Goal: Task Accomplishment & Management: Manage account settings

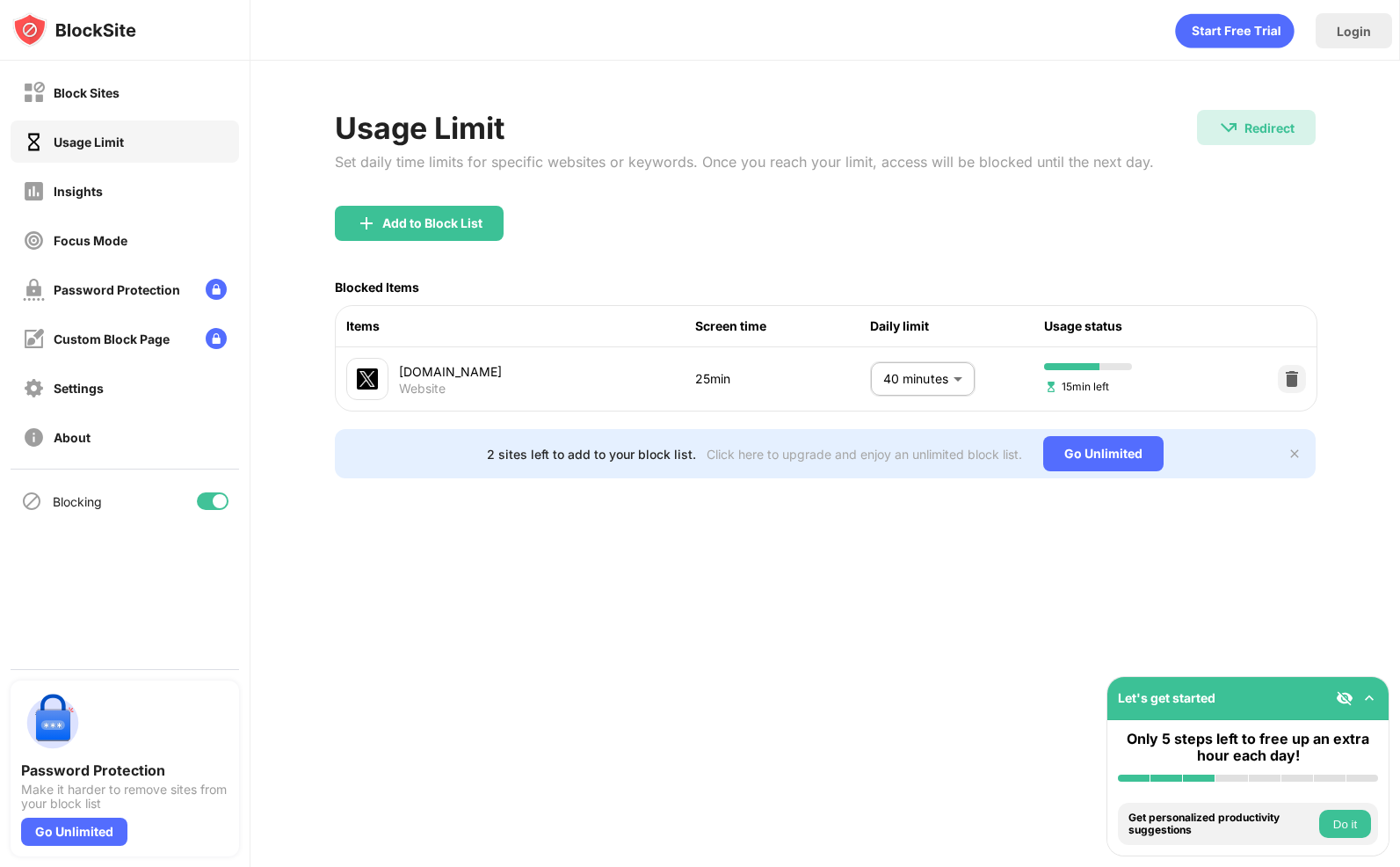
click at [908, 378] on body "Block Sites Usage Limit Insights Focus Mode Password Protection Custom Block Pa…" at bounding box center [700, 434] width 1400 height 867
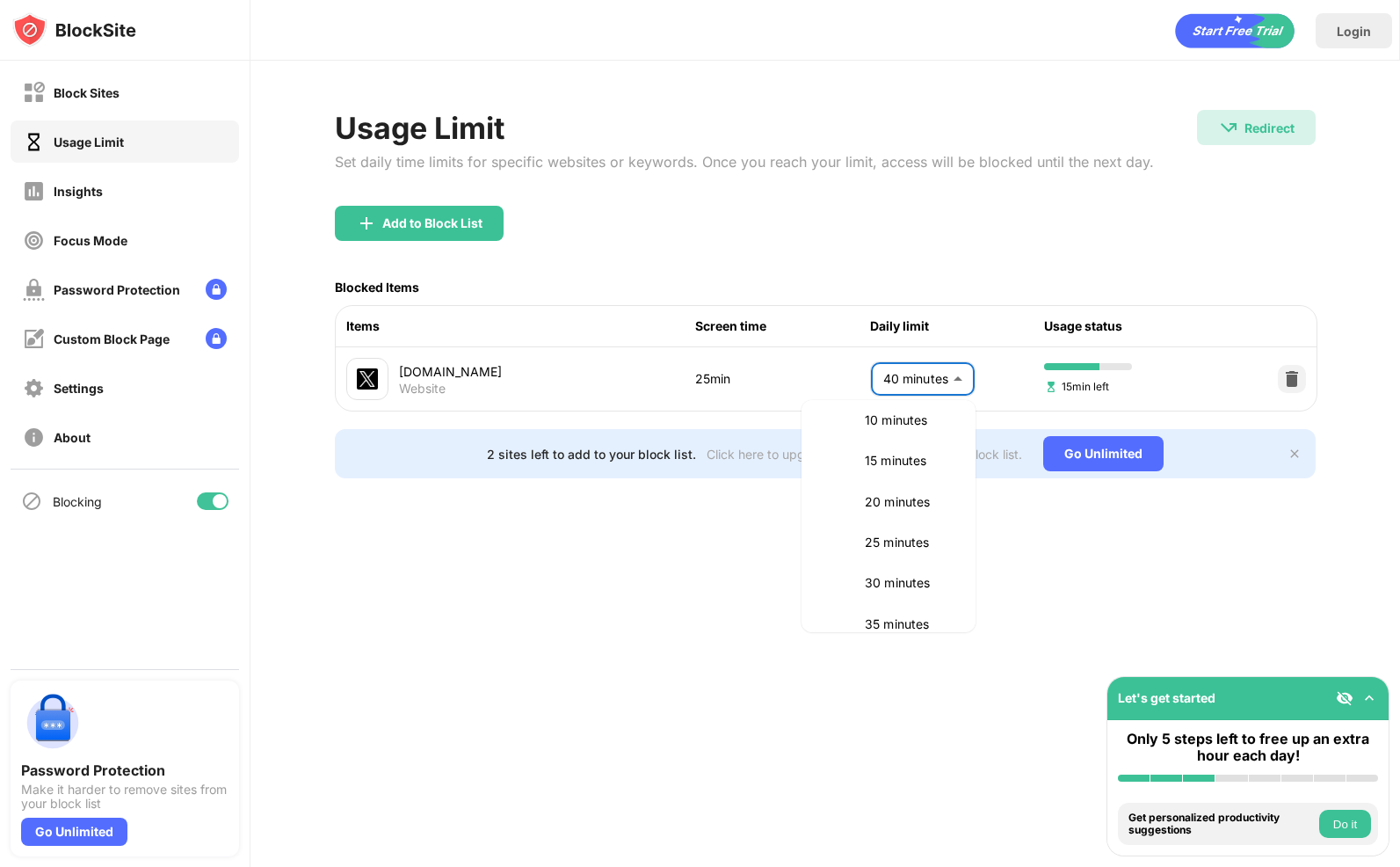
scroll to position [96, 0]
click at [891, 458] on p "15 minutes" at bounding box center [910, 464] width 90 height 20
type input "**"
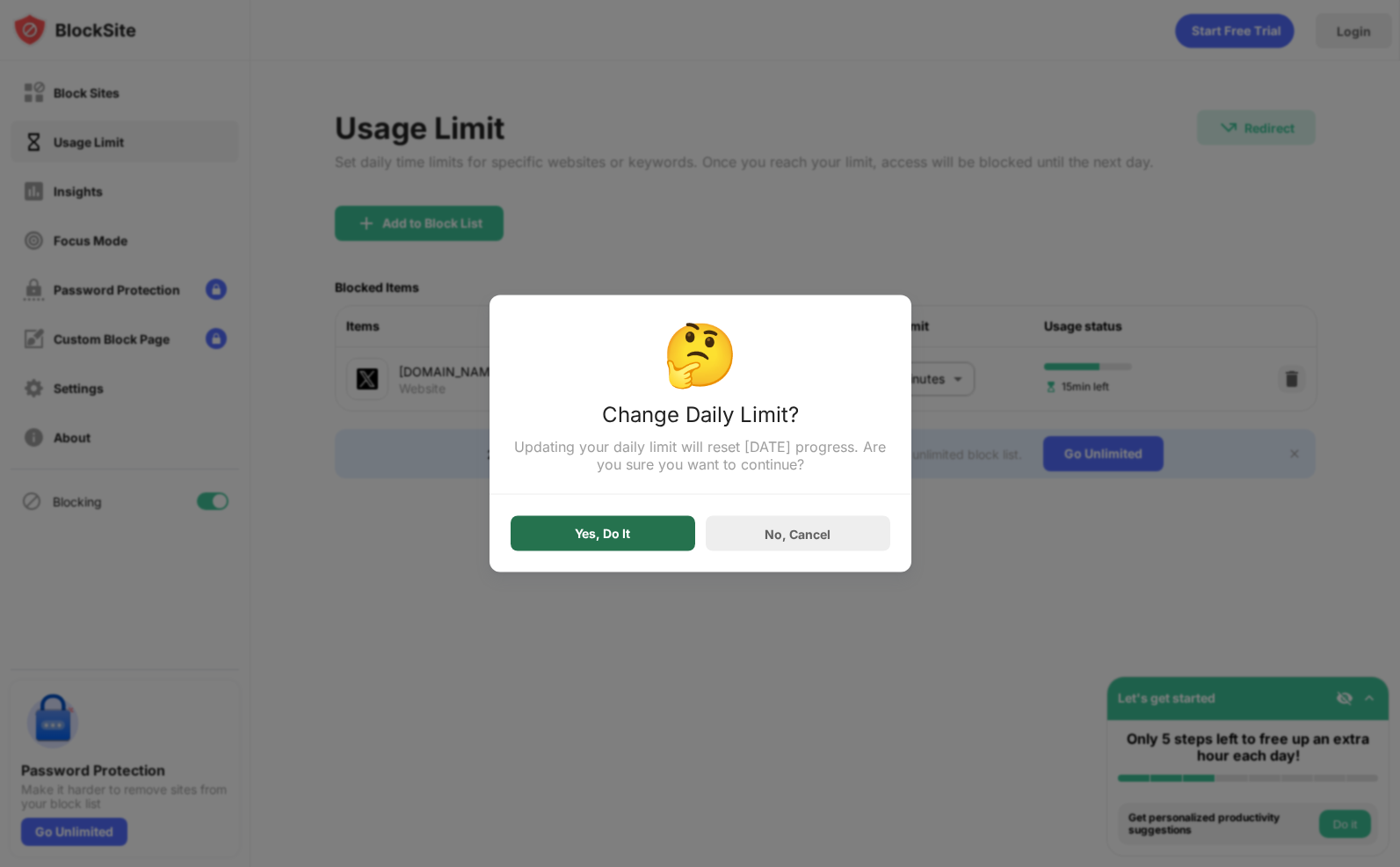
click at [622, 536] on div "Yes, Do It" at bounding box center [603, 533] width 55 height 14
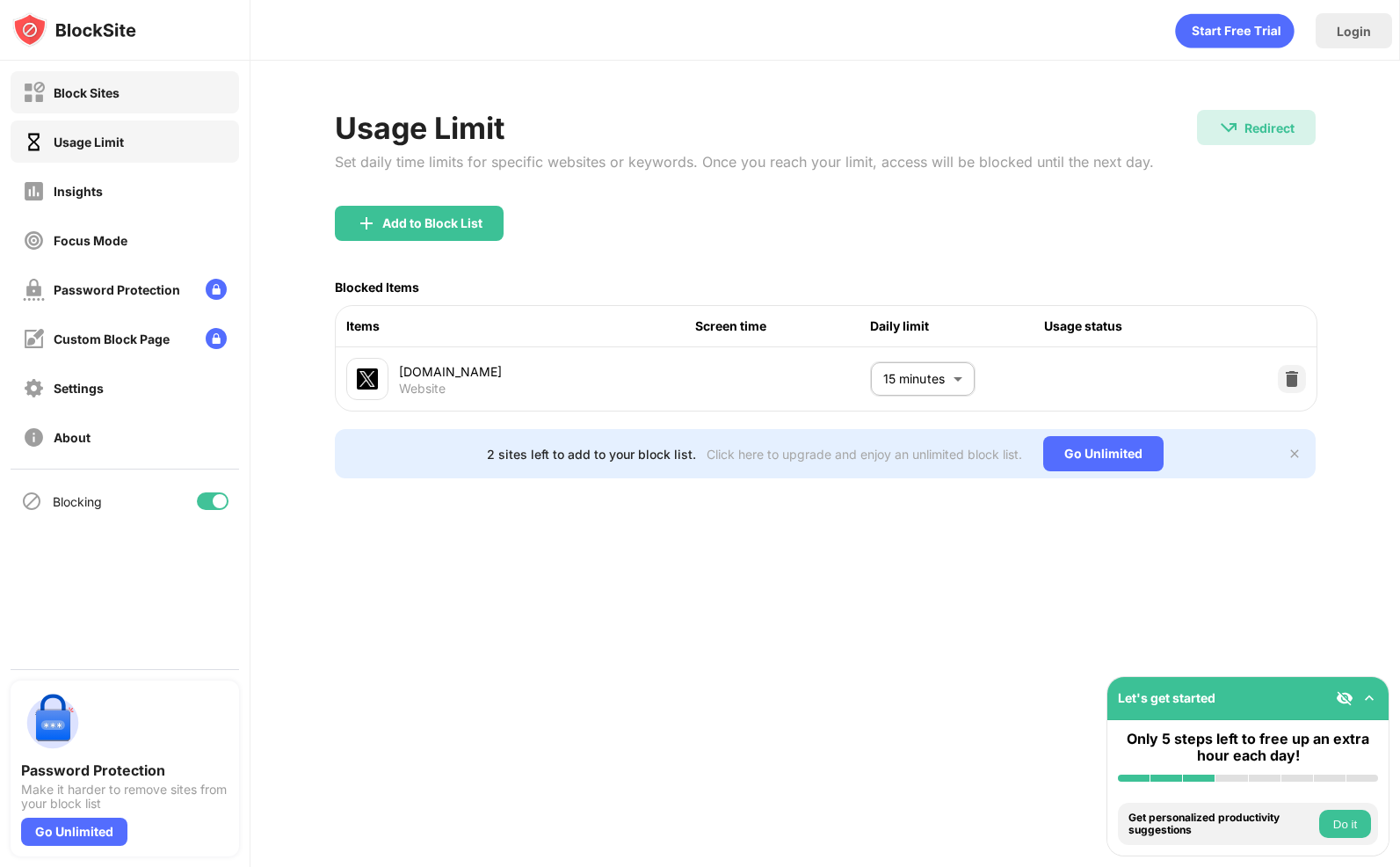
click at [119, 91] on div "Block Sites" at bounding box center [125, 92] width 228 height 42
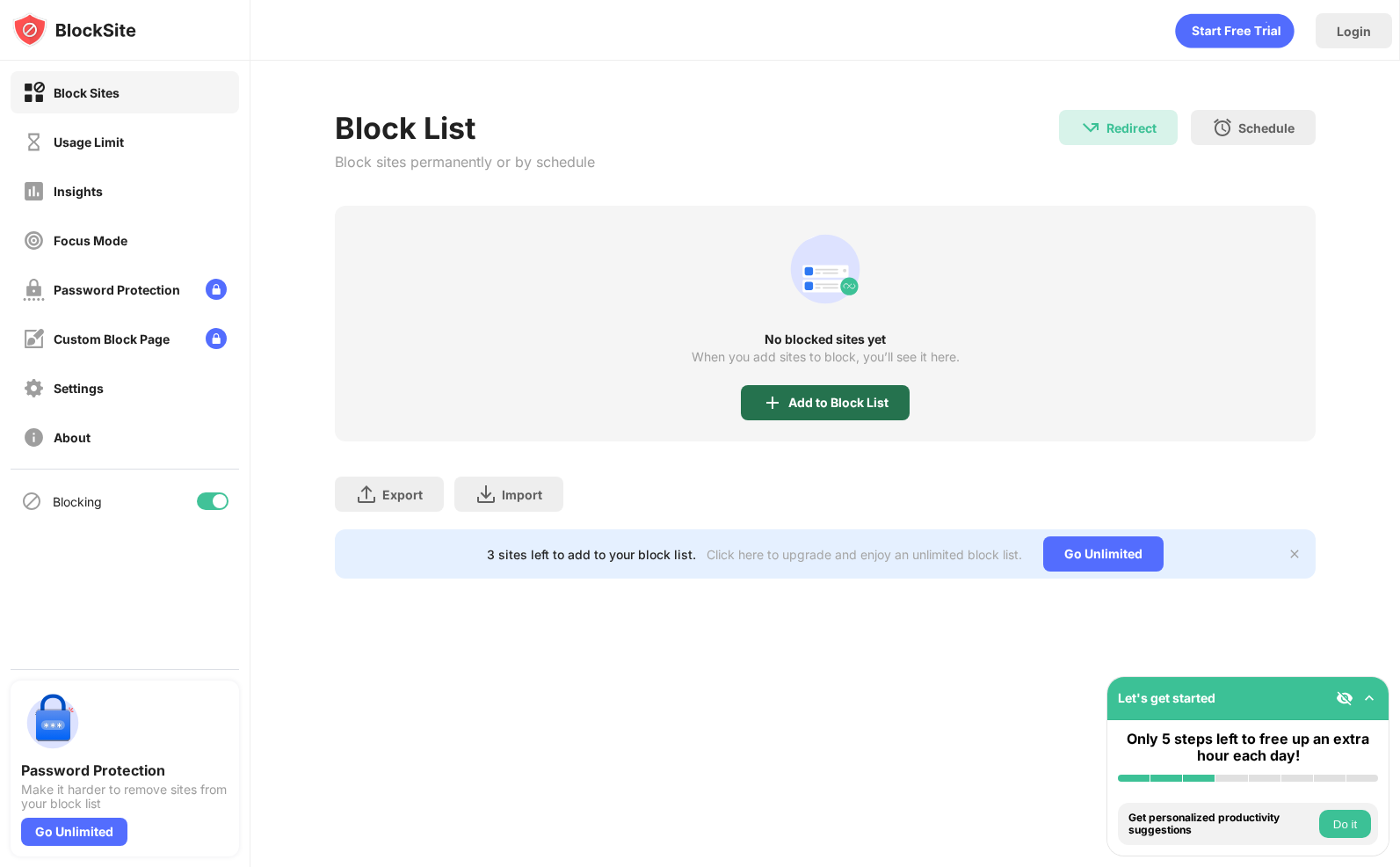
click at [795, 411] on div "Add to Block List" at bounding box center [825, 402] width 169 height 35
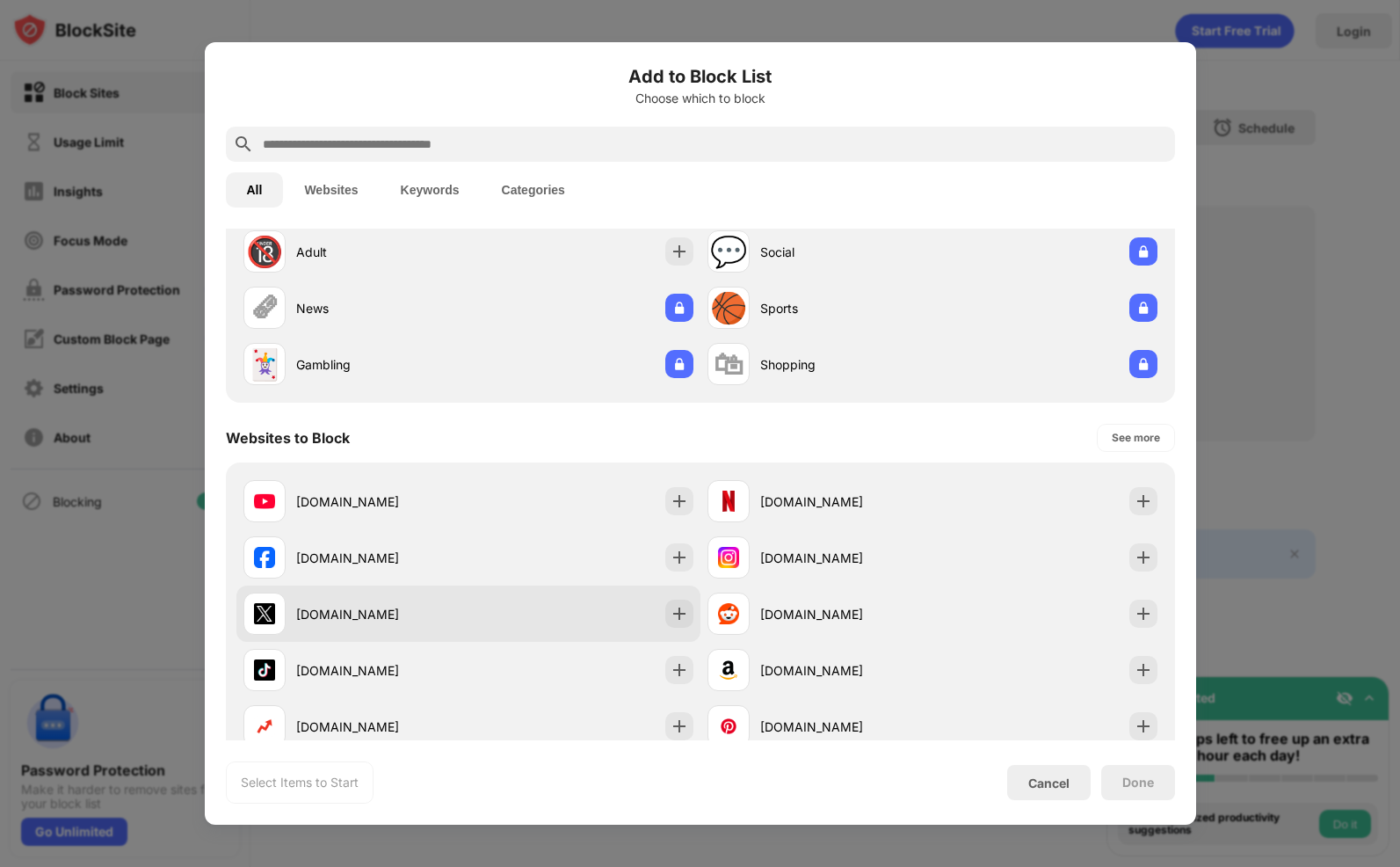
scroll to position [68, 0]
click at [398, 609] on div "[DOMAIN_NAME]" at bounding box center [382, 611] width 172 height 19
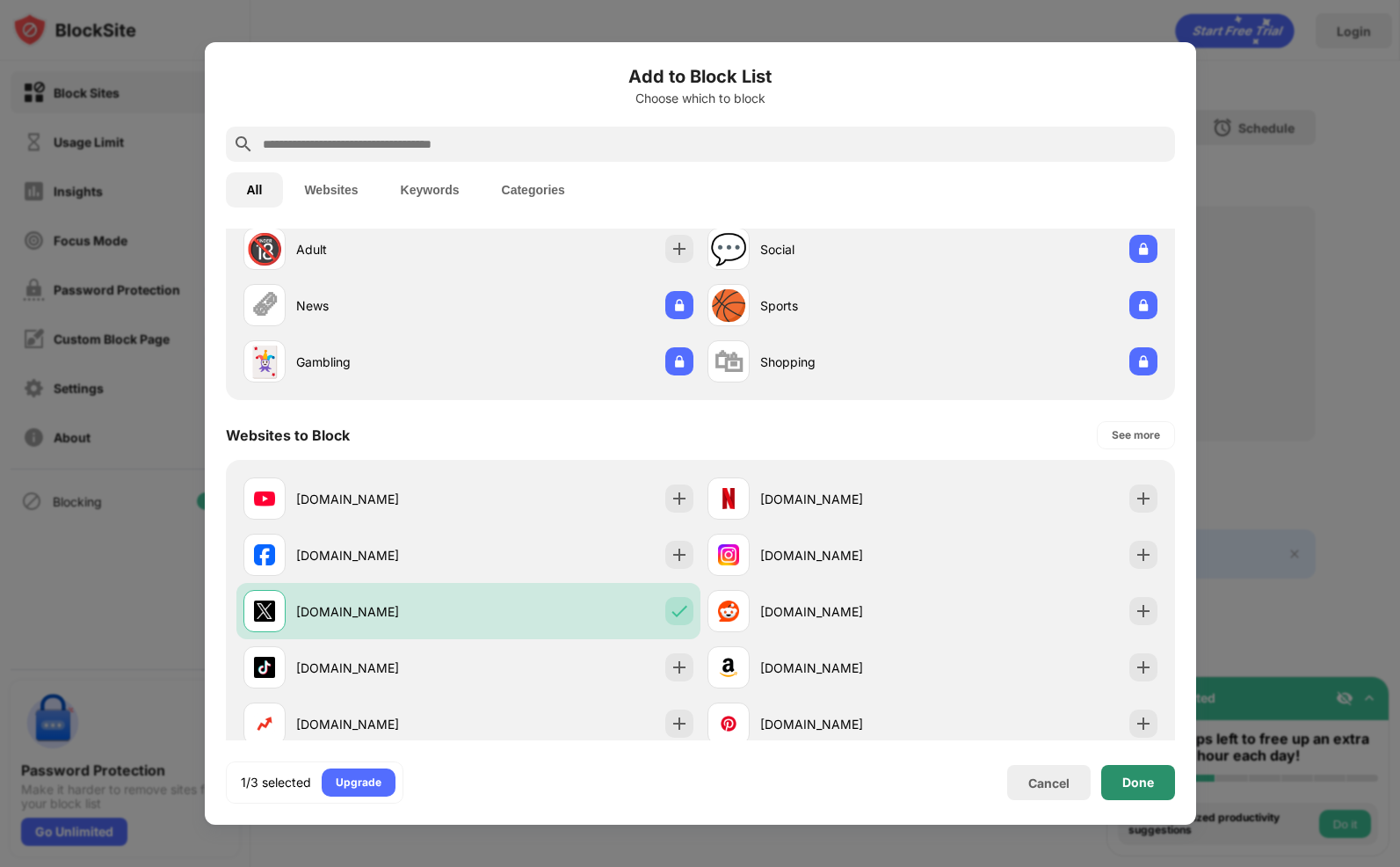
click at [1129, 786] on div "Done" at bounding box center [1138, 782] width 31 height 14
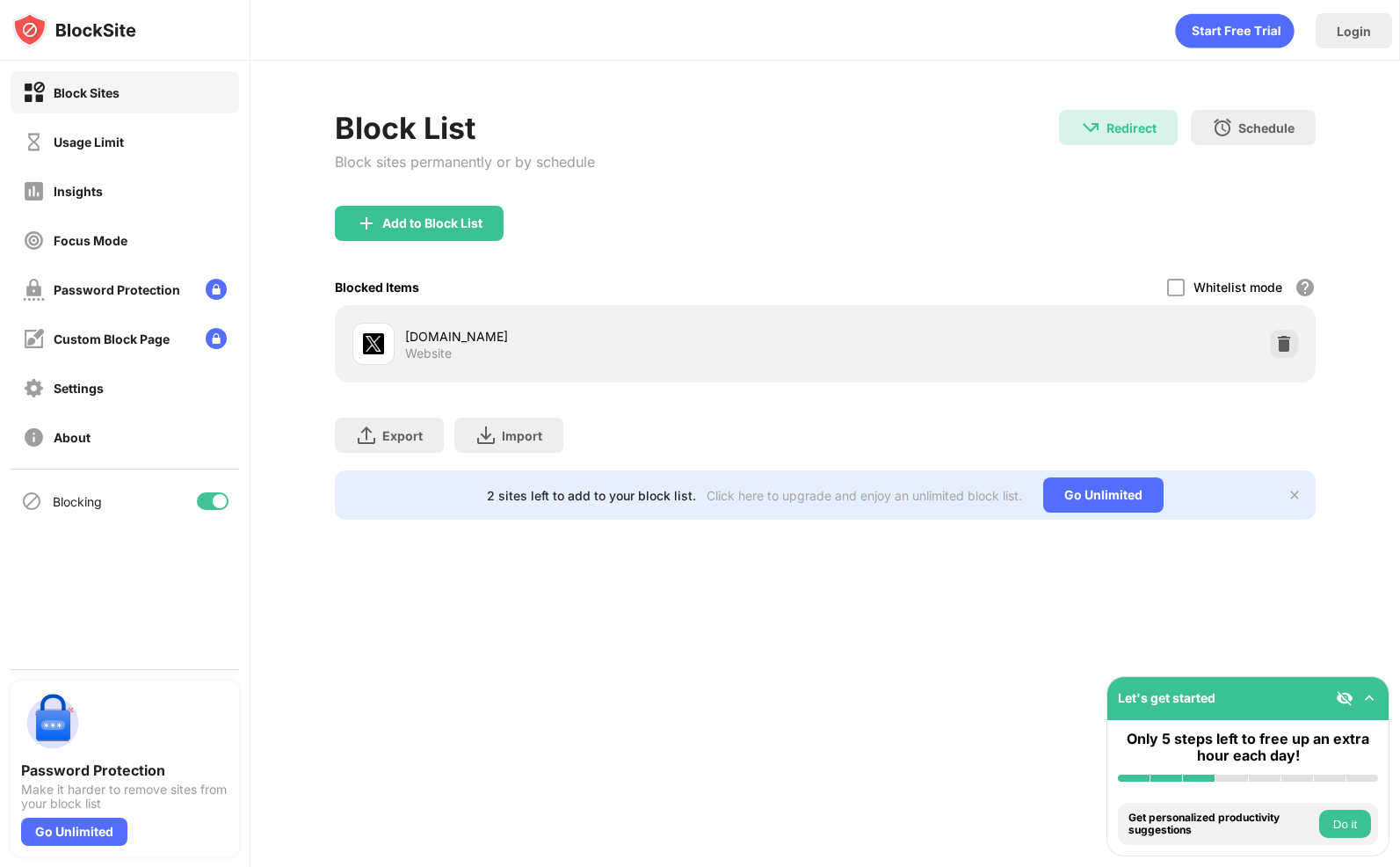
click at [636, 544] on div "Block List Block sites permanently or by schedule Redirect Redirect to [DOMAIN_…" at bounding box center [825, 315] width 1149 height 508
